Goal: Transaction & Acquisition: Purchase product/service

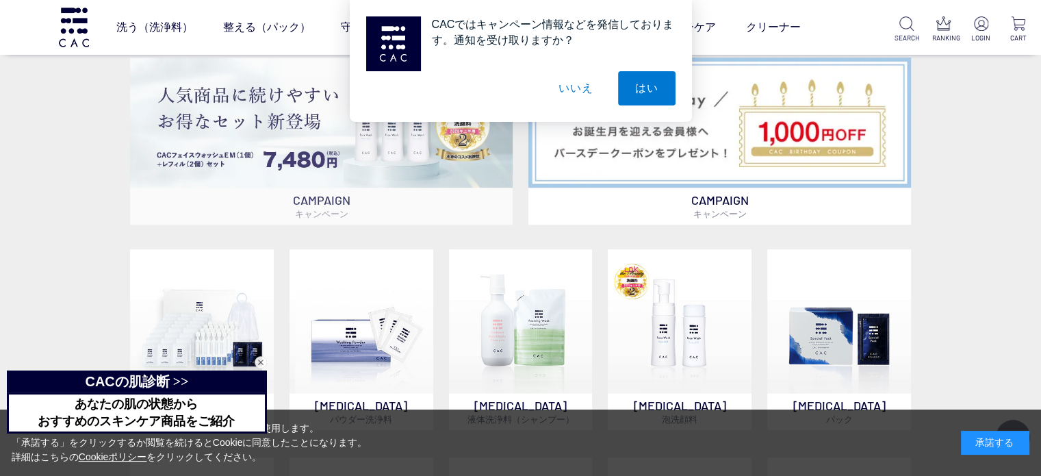
scroll to position [890, 0]
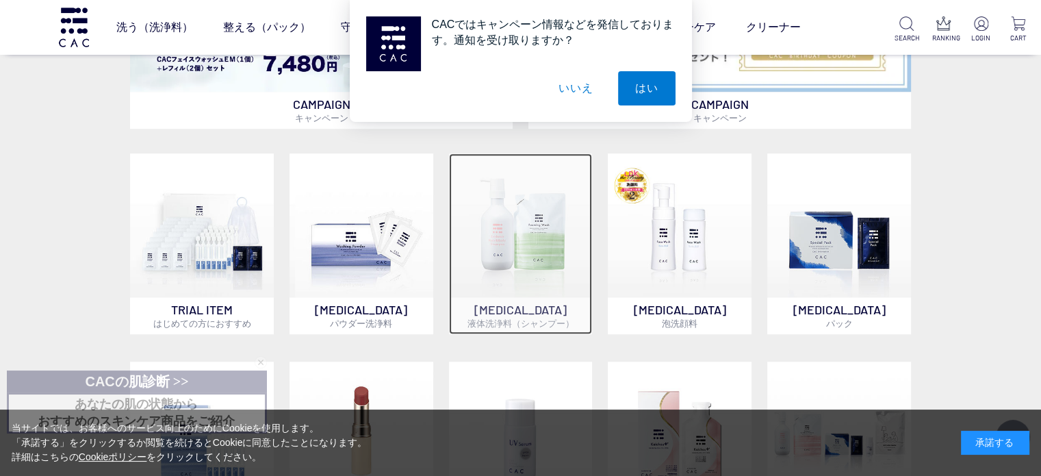
click at [507, 293] on img at bounding box center [521, 225] width 144 height 144
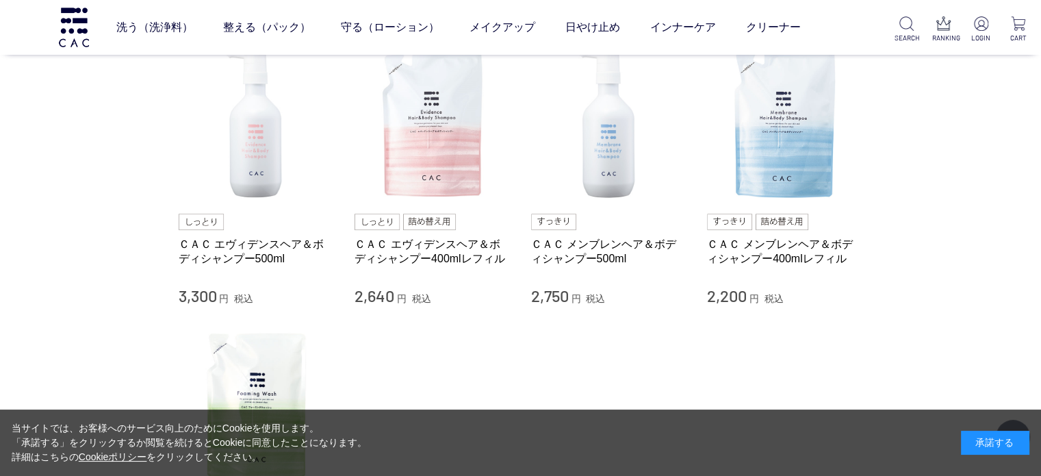
scroll to position [137, 0]
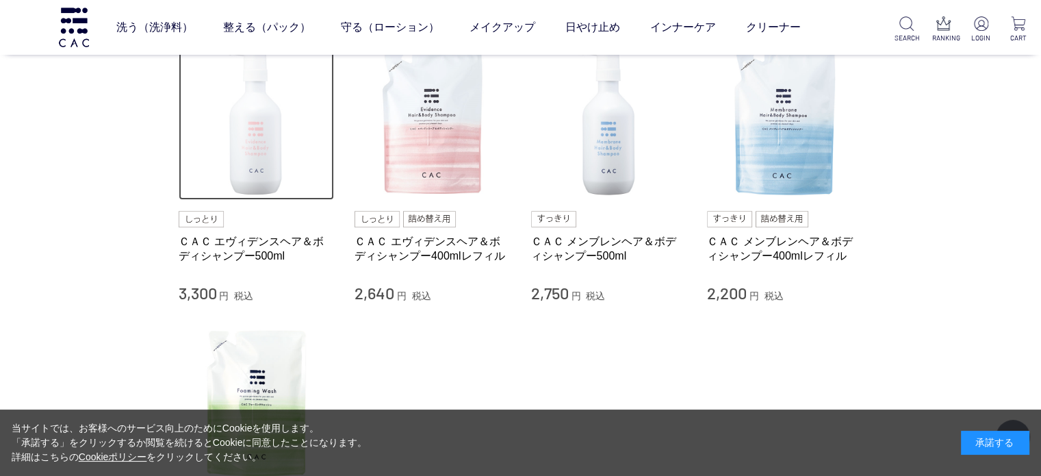
click at [248, 151] on img at bounding box center [257, 123] width 156 height 156
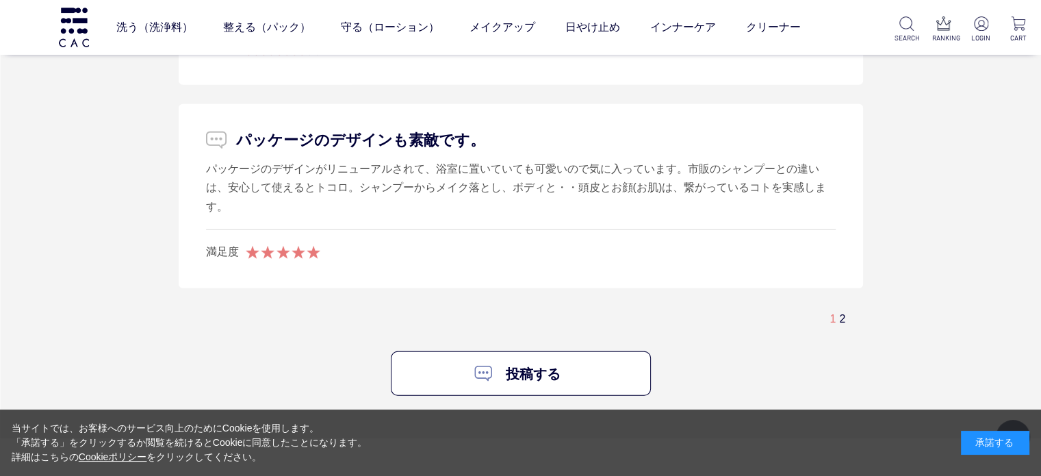
scroll to position [3902, 0]
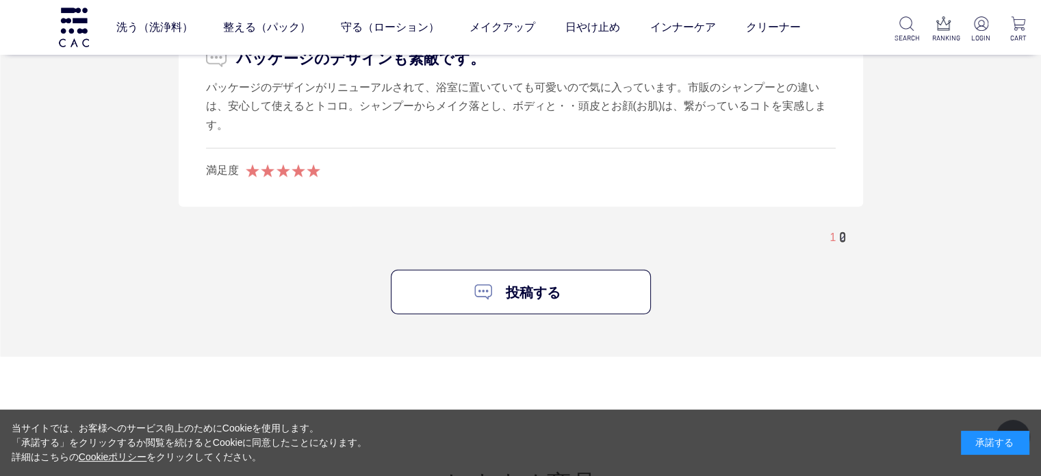
click at [839, 231] on link "2" at bounding box center [842, 237] width 6 height 12
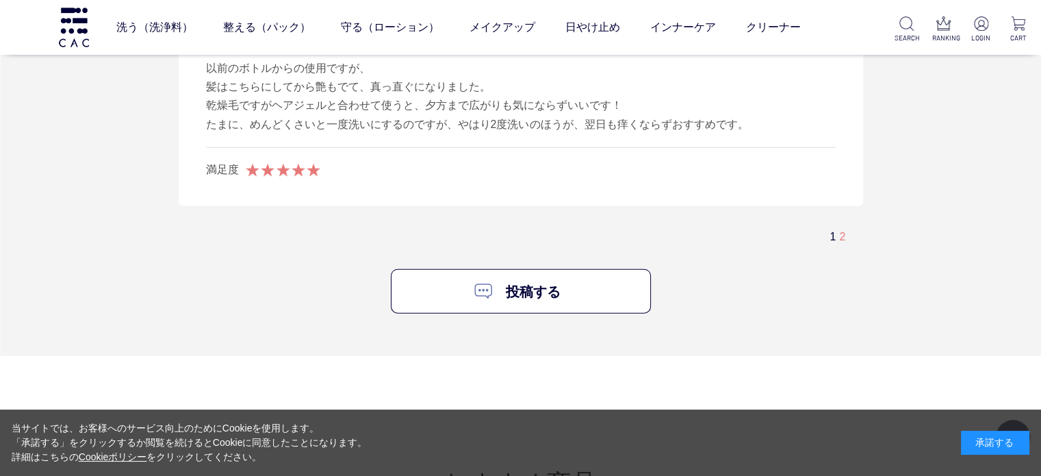
scroll to position [3363, 0]
